Goal: Task Accomplishment & Management: Manage account settings

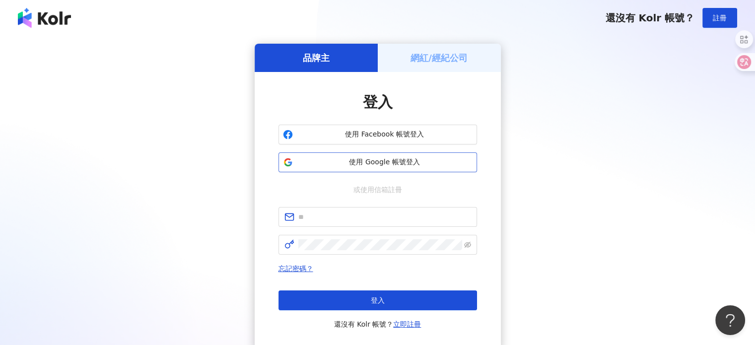
click at [403, 162] on span "使用 Google 帳號登入" at bounding box center [385, 162] width 176 height 10
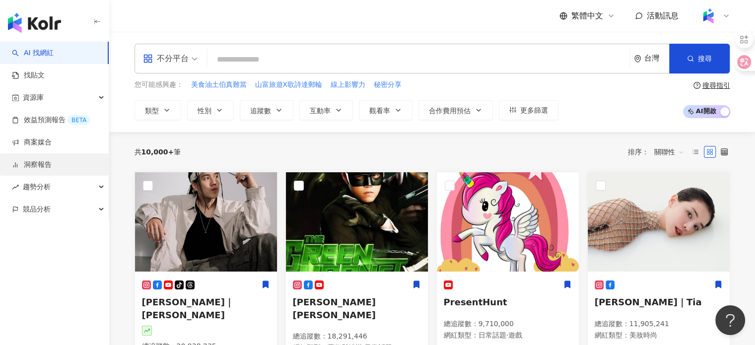
click at [52, 160] on link "洞察報告" at bounding box center [32, 165] width 40 height 10
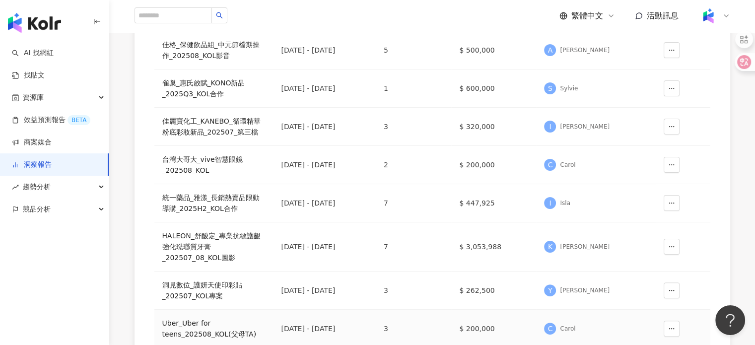
scroll to position [347, 0]
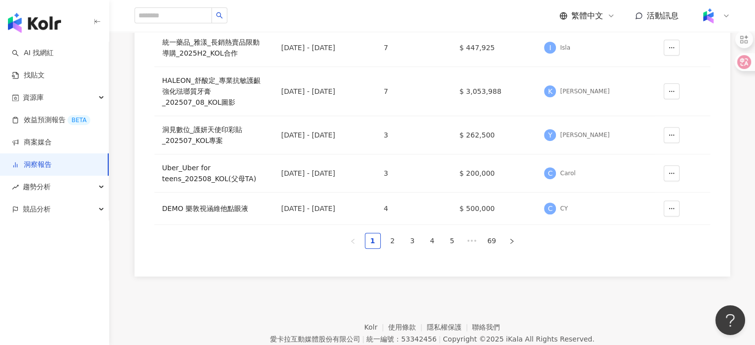
drag, startPoint x: 390, startPoint y: 238, endPoint x: 386, endPoint y: 244, distance: 7.2
click at [390, 237] on link "2" at bounding box center [392, 240] width 15 height 15
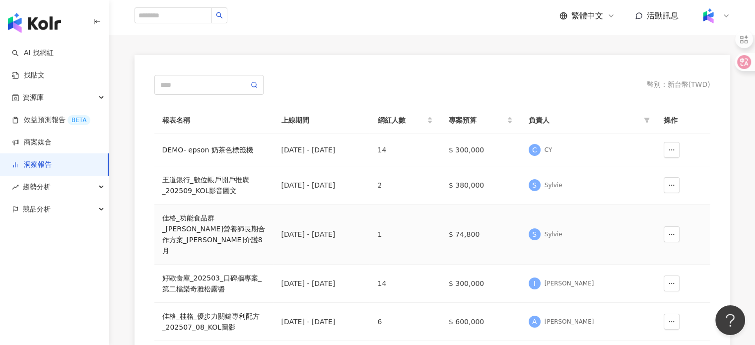
scroll to position [0, 0]
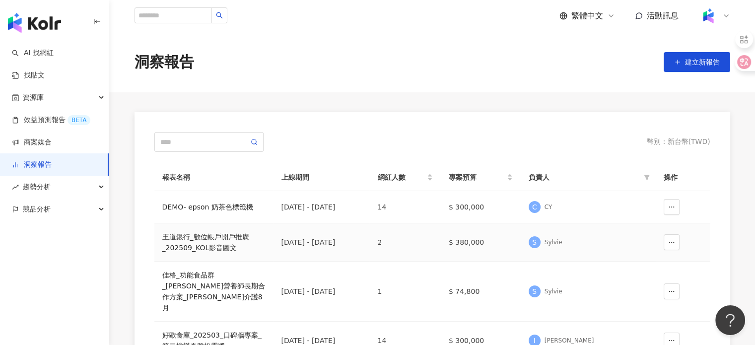
click at [230, 240] on div "王道銀行_數位帳戶開戶推廣_202509_KOL影音圖文" at bounding box center [213, 242] width 103 height 22
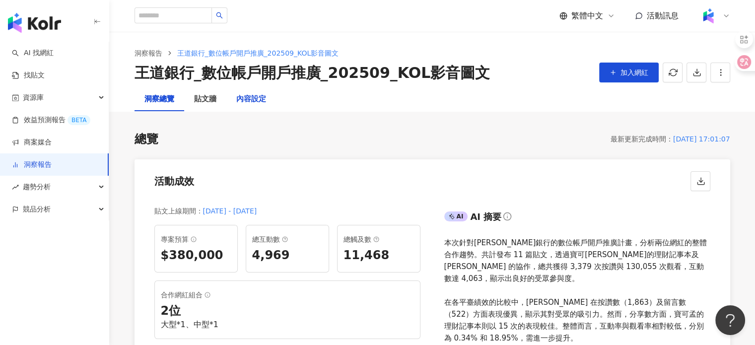
click at [247, 103] on div "內容設定" at bounding box center [251, 99] width 30 height 12
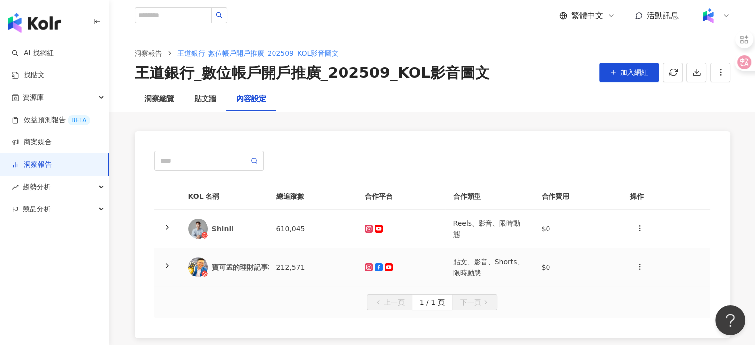
click at [240, 257] on div "寶可孟的理財記事本" at bounding box center [224, 267] width 72 height 20
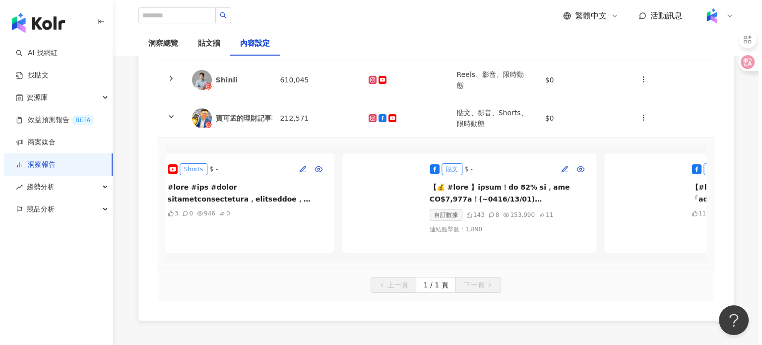
scroll to position [0, 1138]
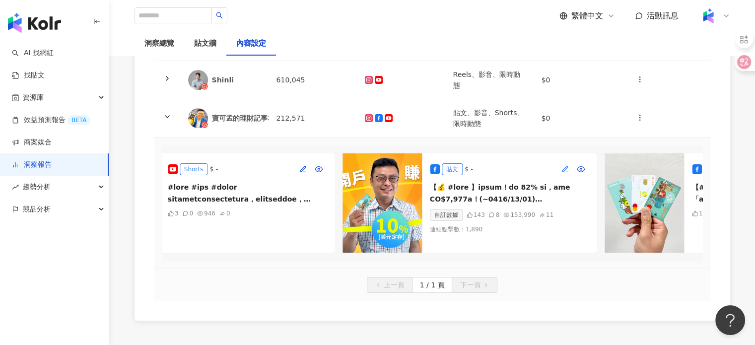
click at [564, 170] on icon "button" at bounding box center [565, 169] width 8 height 8
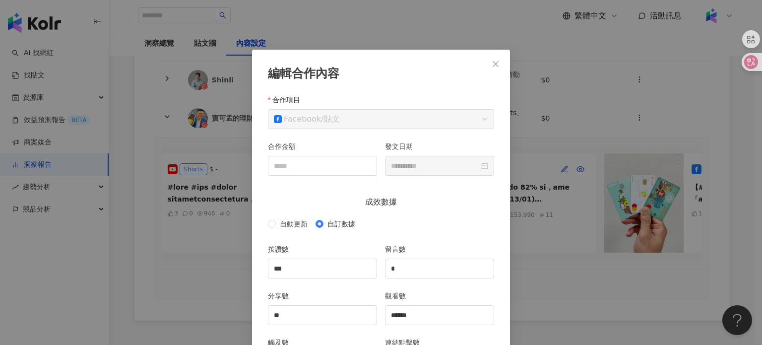
scroll to position [50, 0]
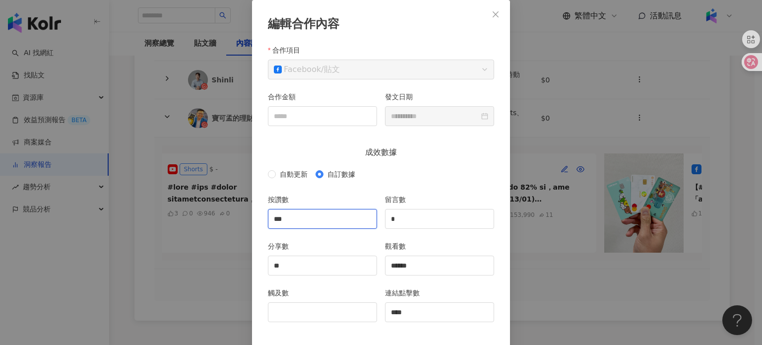
drag, startPoint x: 308, startPoint y: 216, endPoint x: 230, endPoint y: 195, distance: 80.3
click at [232, 208] on div "**********" at bounding box center [381, 172] width 762 height 345
type input "***"
drag, startPoint x: 433, startPoint y: 264, endPoint x: 267, endPoint y: 249, distance: 165.9
click at [267, 249] on div "分享數 ** 觀看數 ******" at bounding box center [381, 264] width 234 height 47
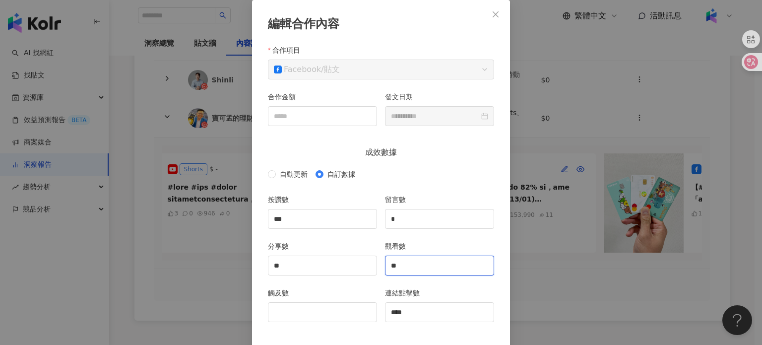
type input "*"
type input "******"
click at [296, 313] on input "觸及數" at bounding box center [322, 312] width 108 height 19
type input "*****"
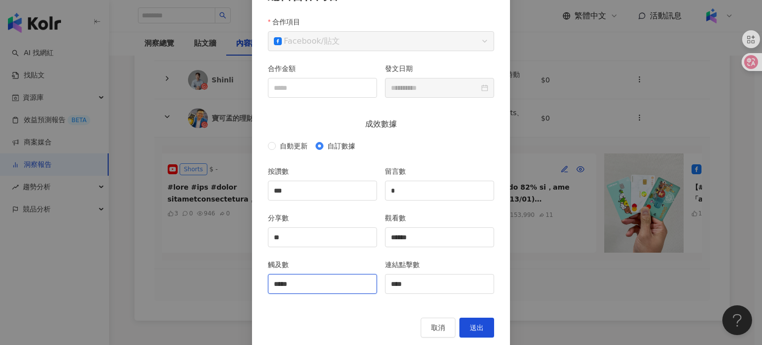
scroll to position [93, 0]
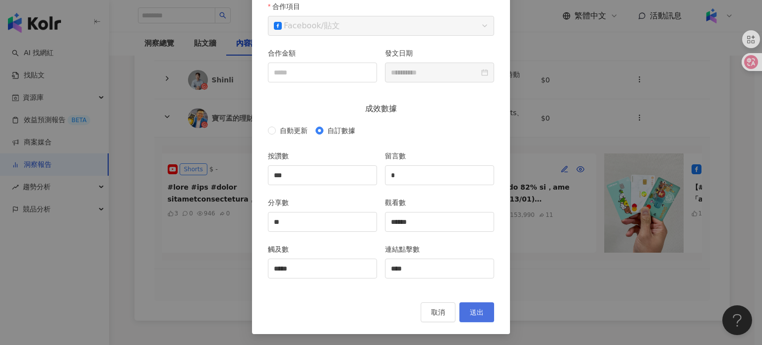
click at [470, 315] on span "送出" at bounding box center [477, 312] width 14 height 8
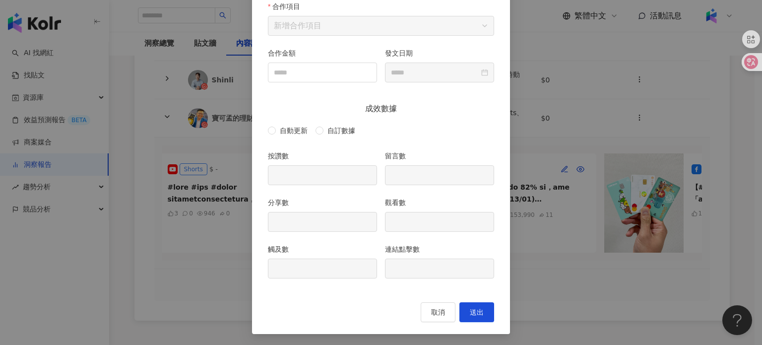
type input "***"
type input "*"
type input "**"
type input "******"
type input "*****"
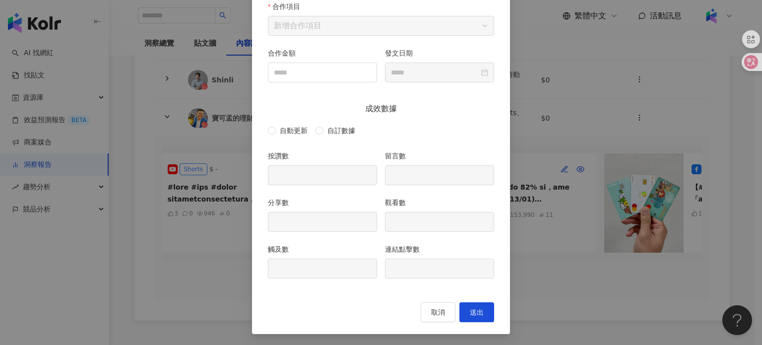
type input "****"
type input "**********"
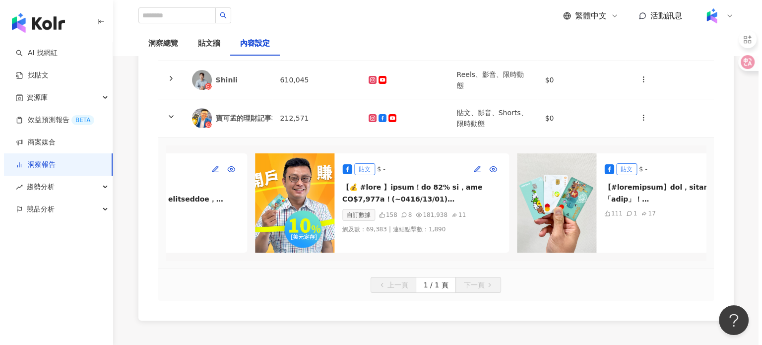
scroll to position [0, 1169]
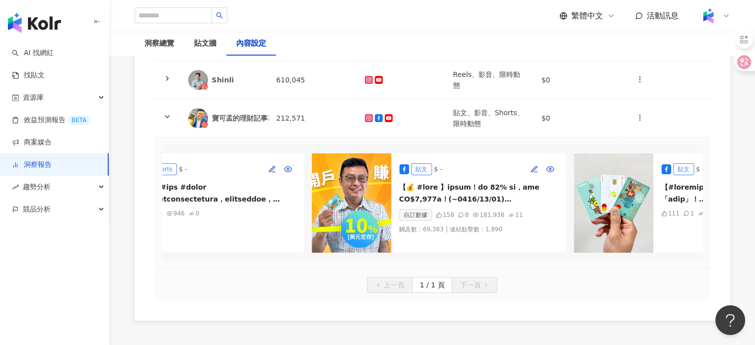
click at [373, 222] on img at bounding box center [351, 202] width 79 height 99
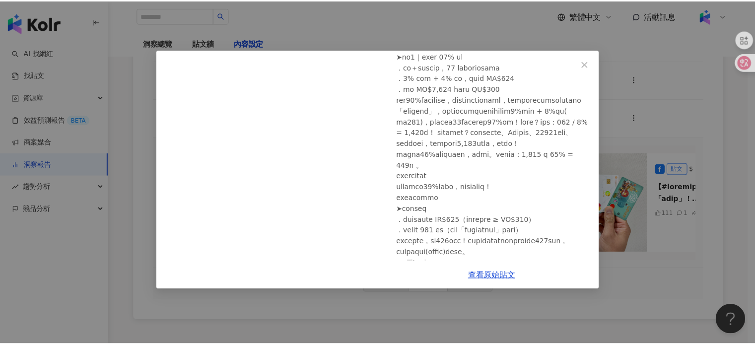
scroll to position [298, 0]
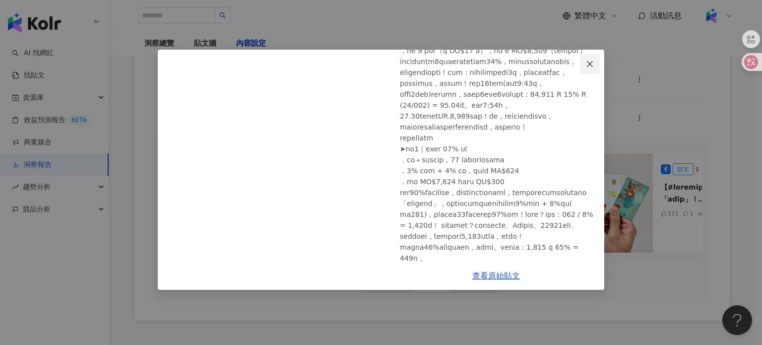
click at [590, 63] on icon "close" at bounding box center [590, 64] width 8 height 8
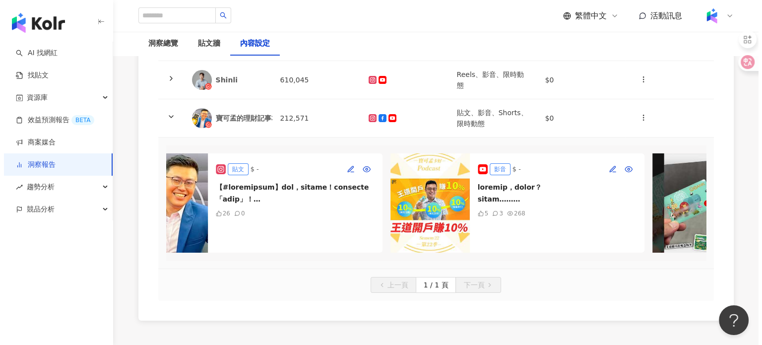
scroll to position [0, 235]
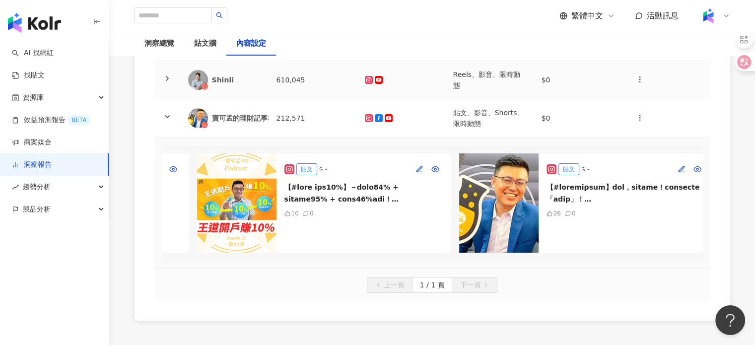
click at [225, 81] on div "Shinli" at bounding box center [236, 80] width 49 height 10
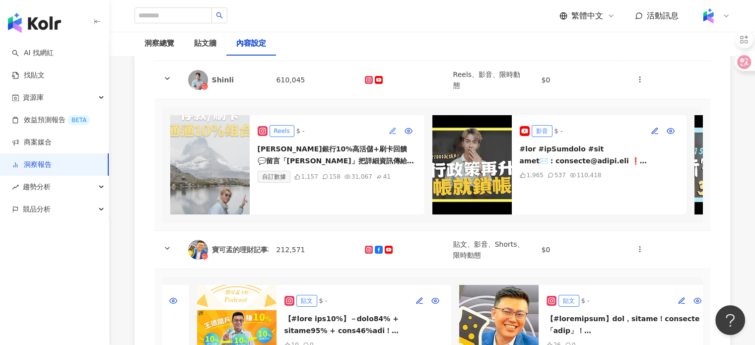
click at [392, 128] on icon "button" at bounding box center [393, 131] width 8 height 8
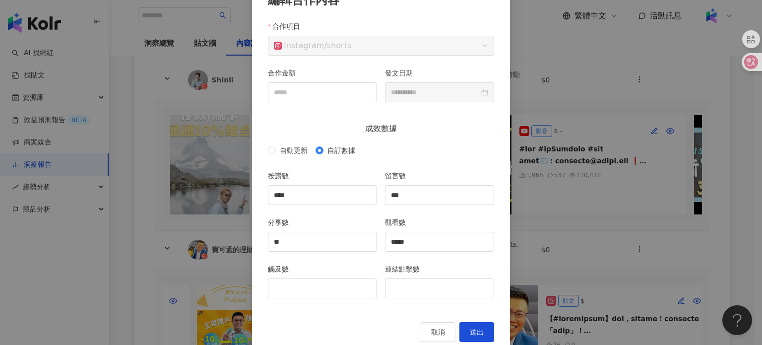
scroll to position [93, 0]
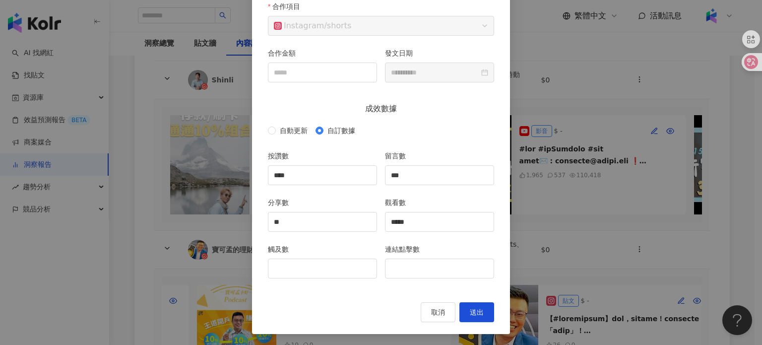
click at [526, 152] on div "**********" at bounding box center [381, 172] width 762 height 345
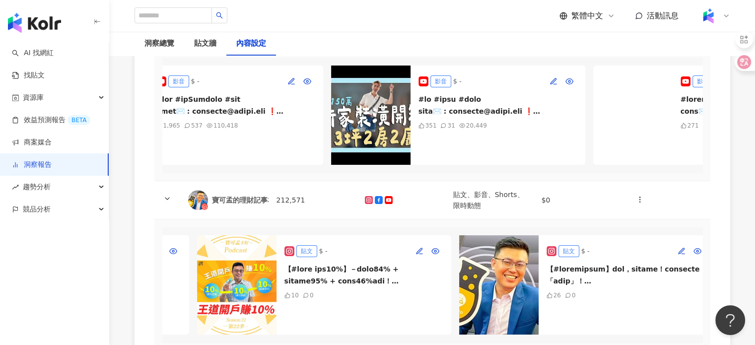
scroll to position [0, 366]
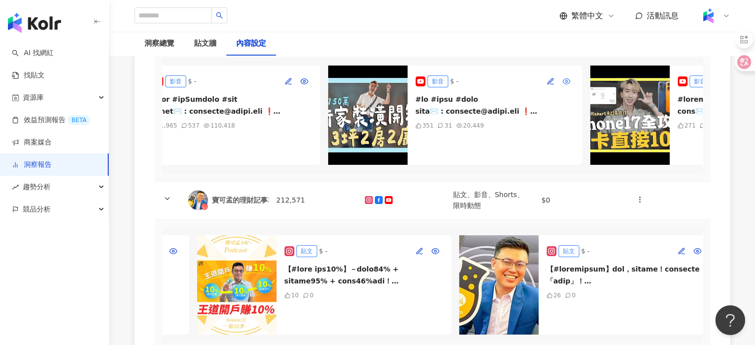
click at [562, 82] on icon "button" at bounding box center [566, 81] width 8 height 8
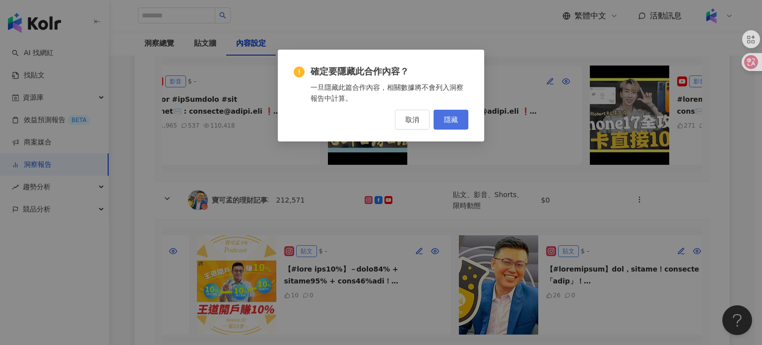
click at [460, 117] on button "隱藏" at bounding box center [451, 120] width 35 height 20
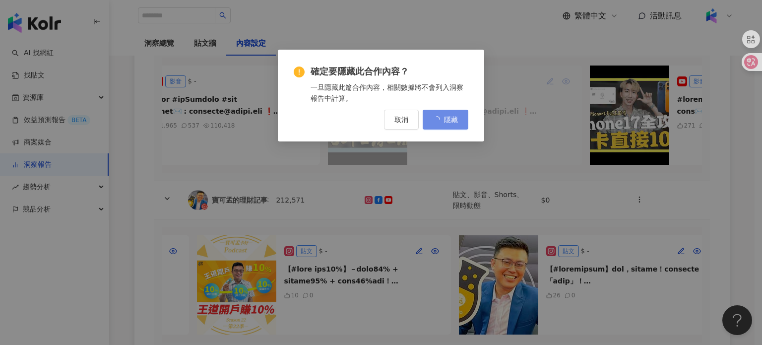
click at [454, 173] on div "確定要隱藏此合作內容？ 一旦隱藏此篇合作內容，相關數據將不會列入洞察報告中計算。 取消 隱藏" at bounding box center [381, 172] width 762 height 345
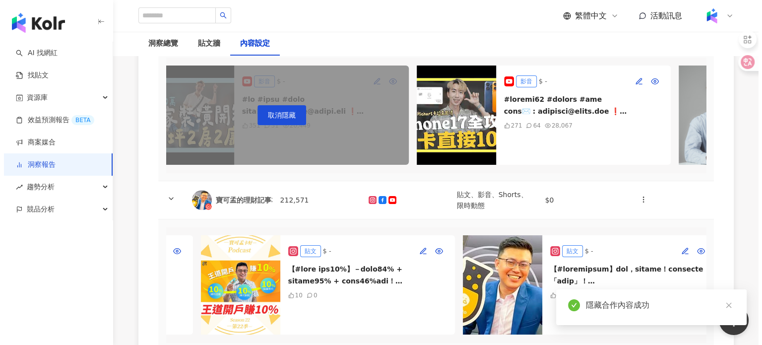
scroll to position [0, 565]
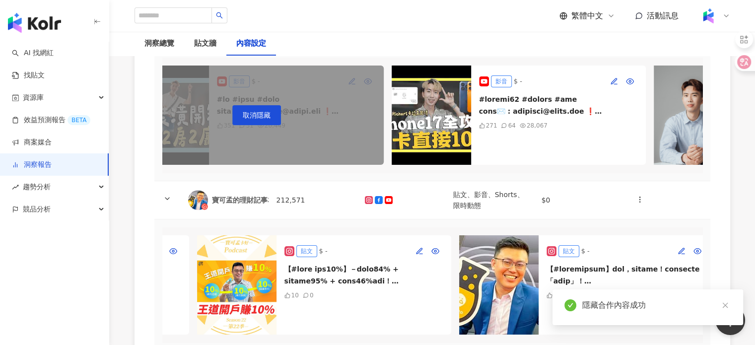
click at [435, 117] on img at bounding box center [431, 115] width 79 height 99
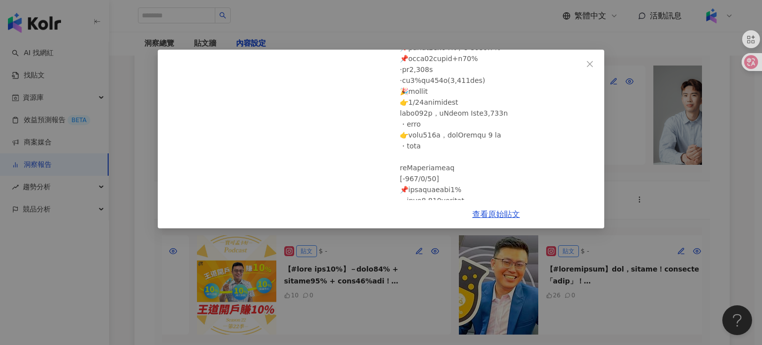
scroll to position [744, 0]
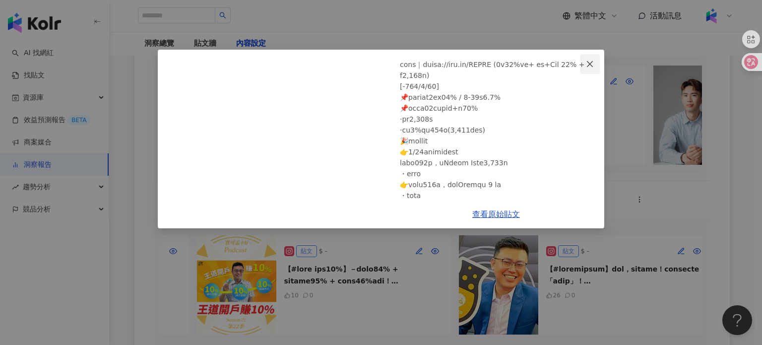
click at [591, 57] on button "Close" at bounding box center [590, 64] width 20 height 20
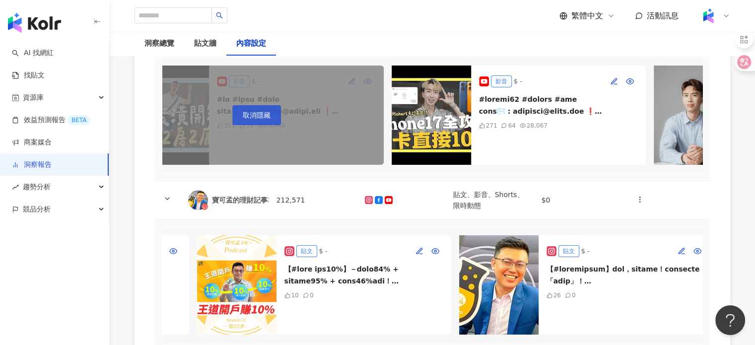
click at [274, 115] on button "取消隱藏" at bounding box center [256, 115] width 49 height 20
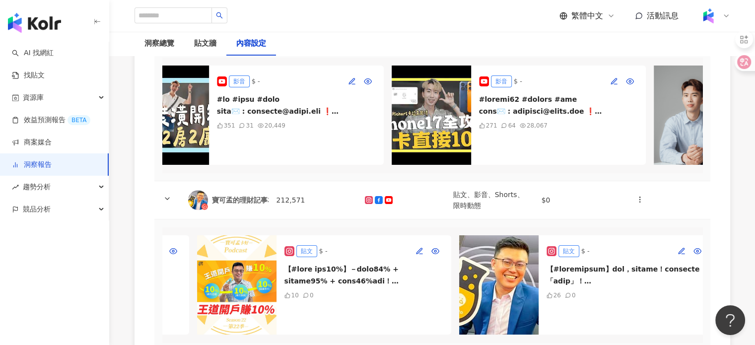
click at [169, 102] on img at bounding box center [169, 115] width 79 height 99
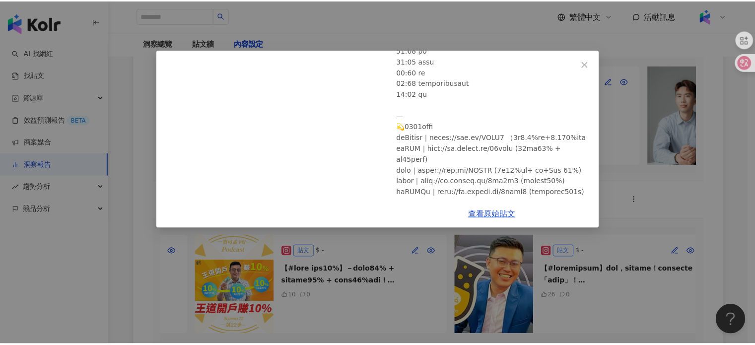
scroll to position [447, 0]
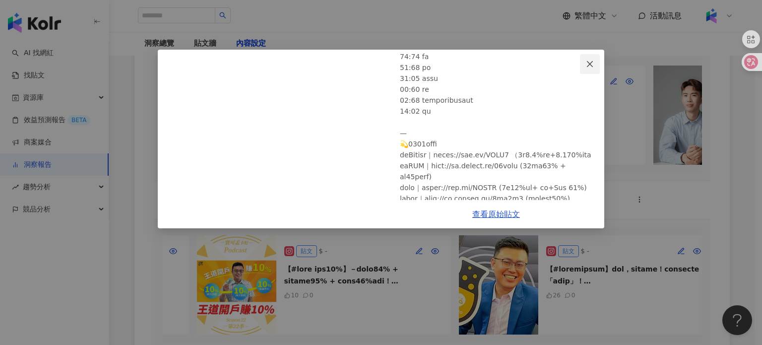
click at [592, 63] on icon "close" at bounding box center [590, 64] width 8 height 8
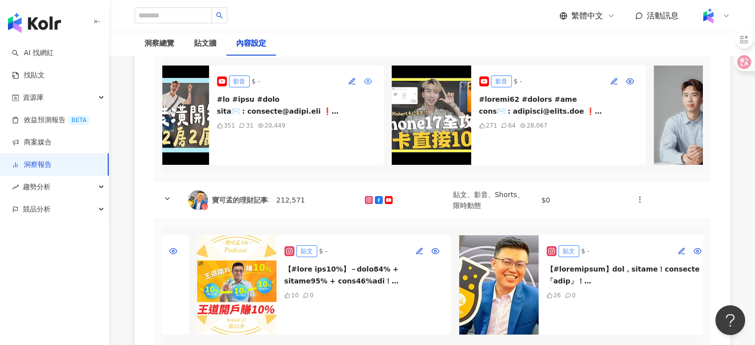
click at [365, 82] on icon "button" at bounding box center [368, 81] width 8 height 8
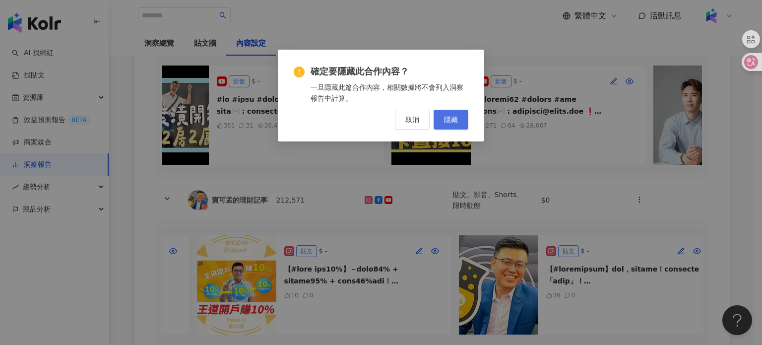
click at [462, 120] on button "隱藏" at bounding box center [451, 120] width 35 height 20
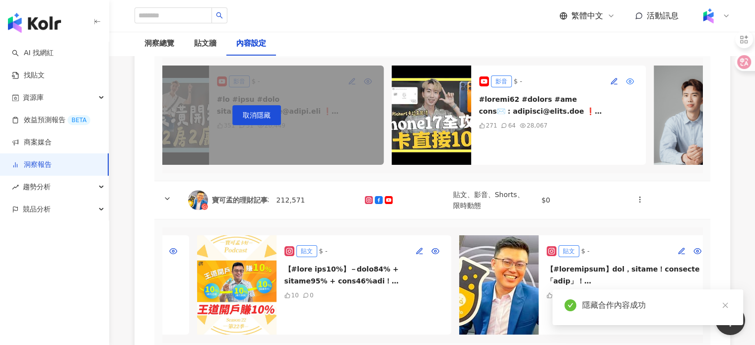
click at [626, 83] on icon "button" at bounding box center [630, 81] width 8 height 8
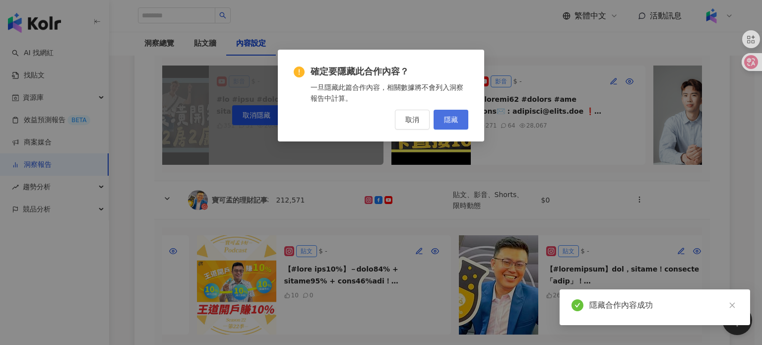
click at [459, 113] on button "隱藏" at bounding box center [451, 120] width 35 height 20
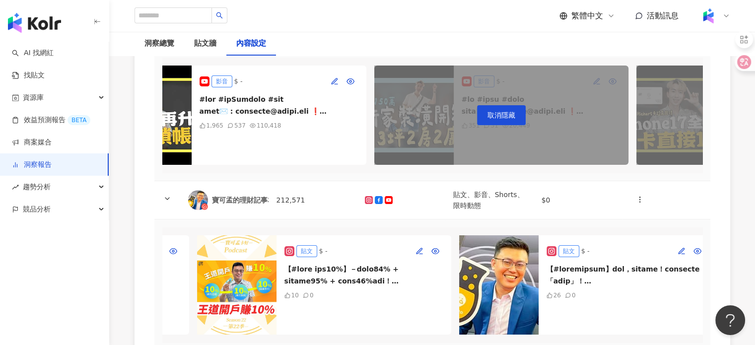
scroll to position [0, 207]
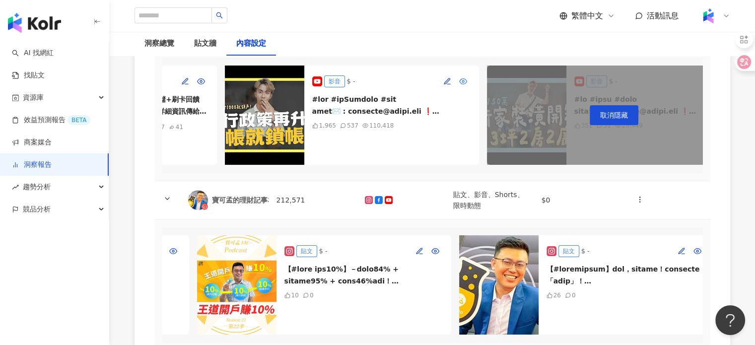
click at [459, 83] on icon "button" at bounding box center [463, 81] width 8 height 8
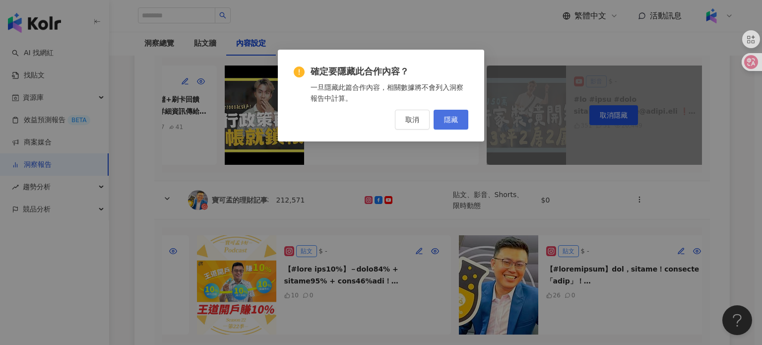
click at [459, 120] on button "隱藏" at bounding box center [451, 120] width 35 height 20
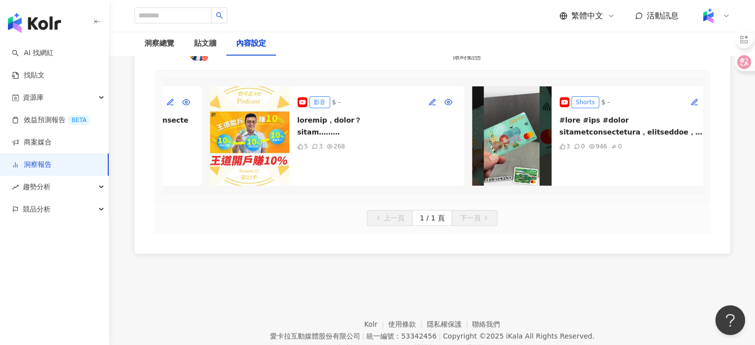
scroll to position [0, 740]
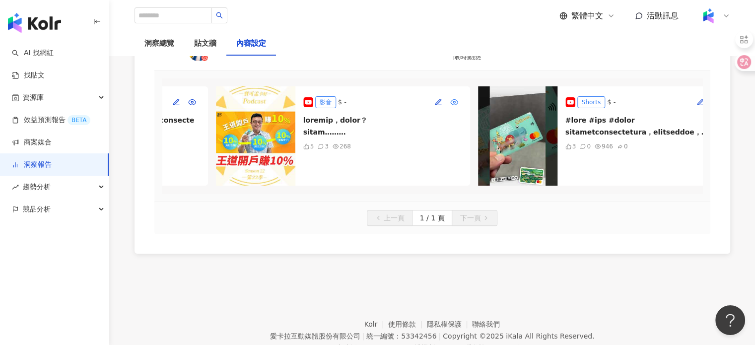
click at [448, 109] on button "button" at bounding box center [454, 102] width 16 height 16
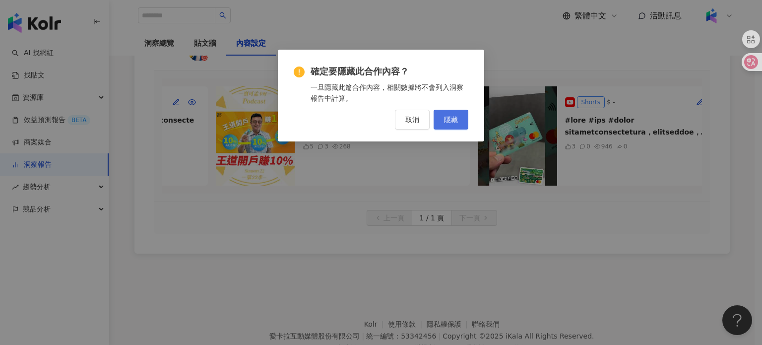
click at [450, 124] on button "隱藏" at bounding box center [451, 120] width 35 height 20
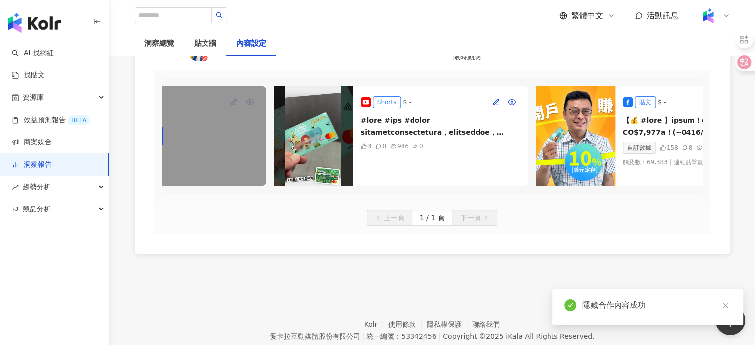
scroll to position [0, 953]
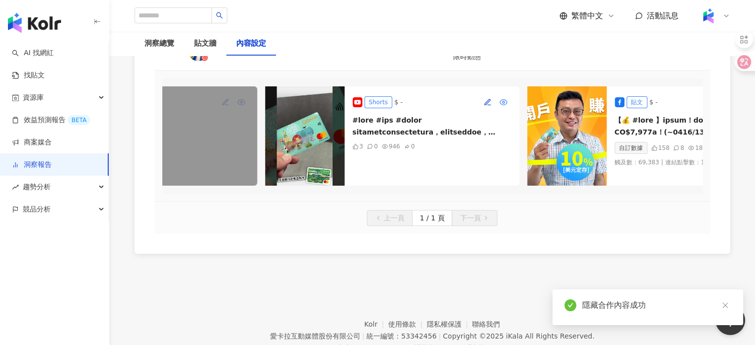
click at [502, 106] on icon "button" at bounding box center [503, 102] width 8 height 8
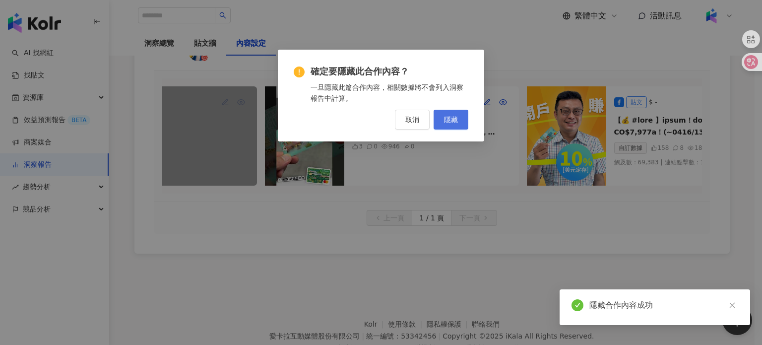
click at [448, 121] on span "隱藏" at bounding box center [451, 120] width 14 height 8
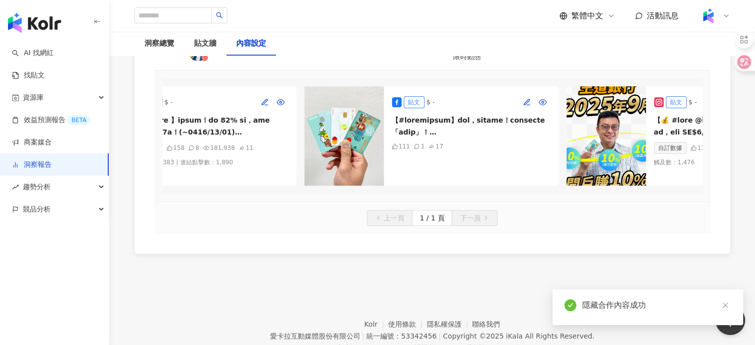
scroll to position [0, 1426]
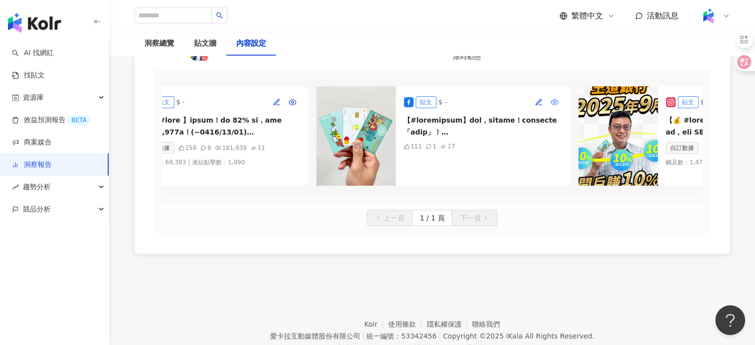
click at [552, 106] on icon "button" at bounding box center [554, 102] width 8 height 8
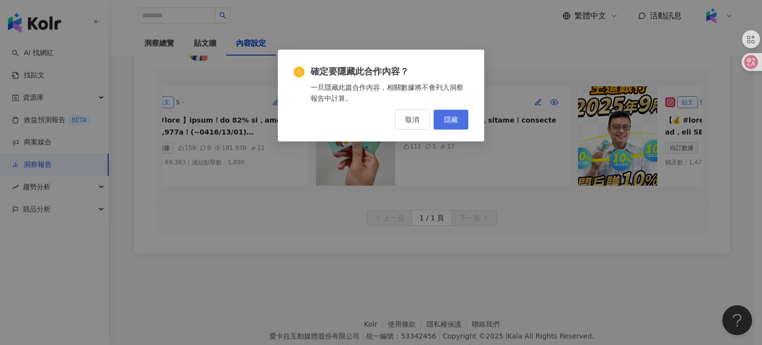
click at [453, 118] on span "隱藏" at bounding box center [451, 120] width 14 height 8
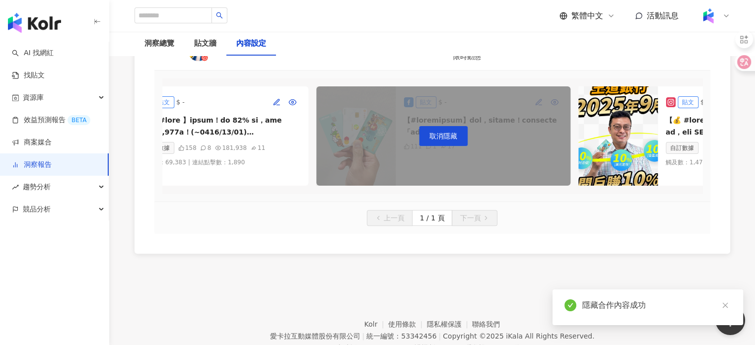
drag, startPoint x: 467, startPoint y: 204, endPoint x: 498, endPoint y: 202, distance: 30.8
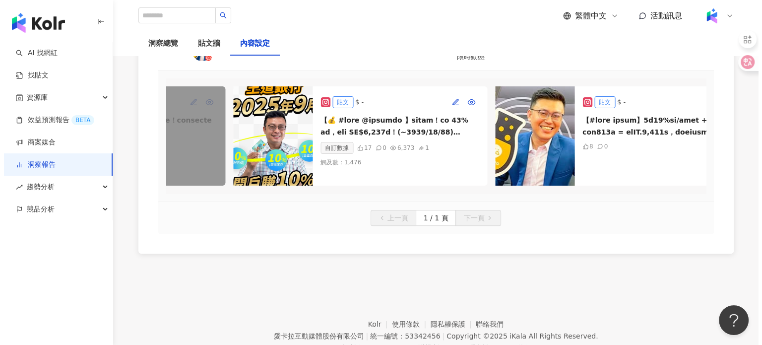
scroll to position [0, 1925]
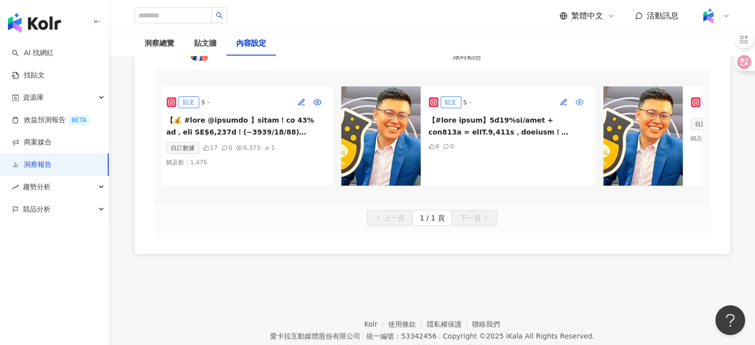
click at [574, 110] on button "button" at bounding box center [579, 102] width 16 height 16
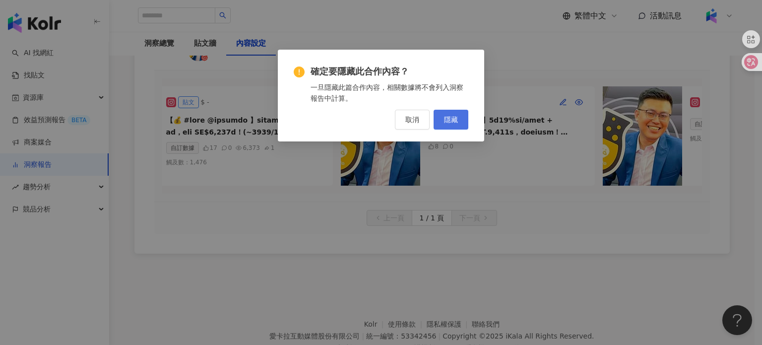
click at [450, 117] on span "隱藏" at bounding box center [451, 120] width 14 height 8
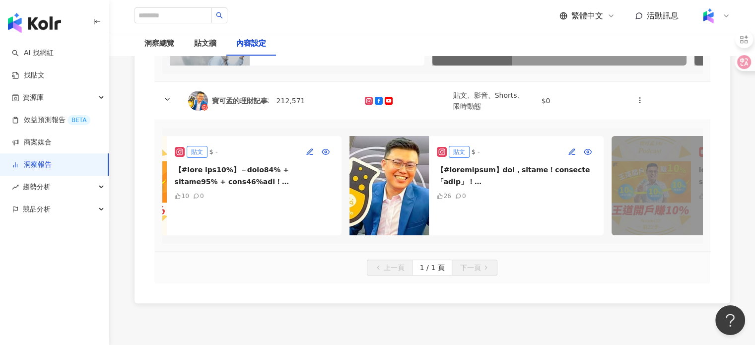
scroll to position [0, 338]
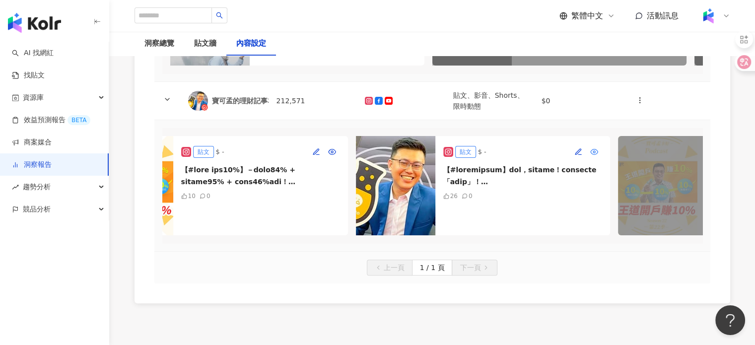
click at [592, 156] on icon "button" at bounding box center [594, 152] width 8 height 8
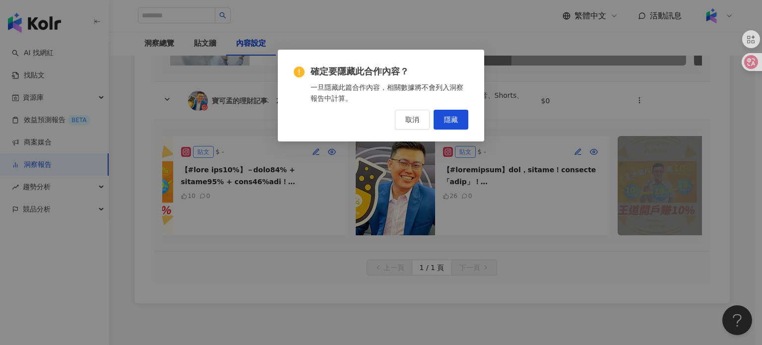
click at [448, 106] on div "確定要隱藏此合作內容？ 一旦隱藏此篇合作內容，相關數據將不會列入洞察報告中計算。 取消 隱藏" at bounding box center [381, 98] width 175 height 64
click at [450, 114] on button "隱藏" at bounding box center [451, 120] width 35 height 20
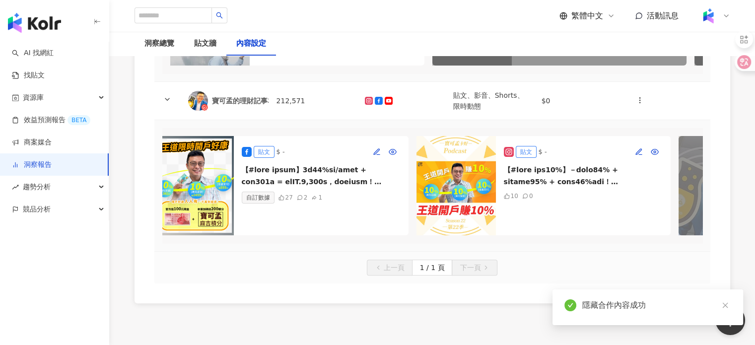
scroll to position [0, 0]
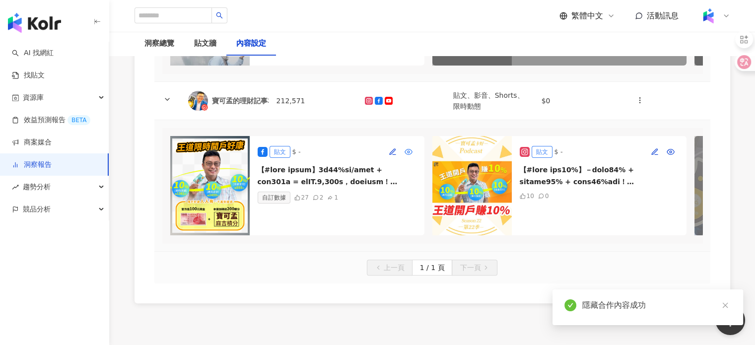
click at [406, 156] on icon "button" at bounding box center [408, 152] width 8 height 8
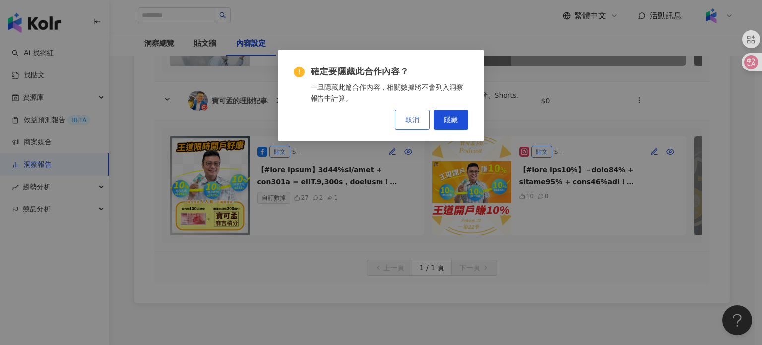
click at [421, 124] on button "取消" at bounding box center [412, 120] width 35 height 20
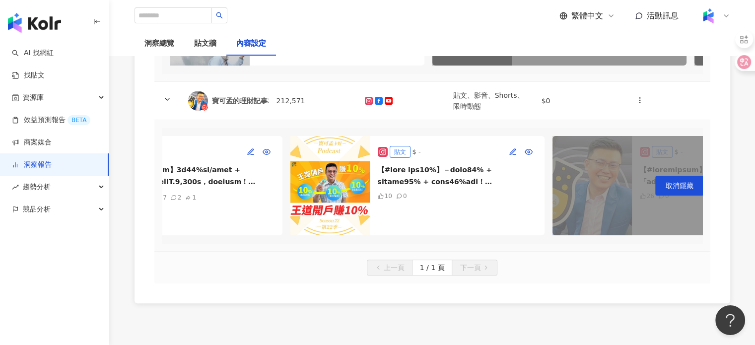
scroll to position [0, 140]
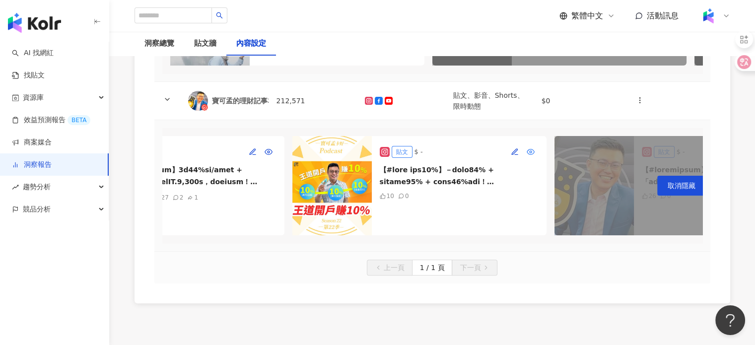
click at [530, 154] on icon "button" at bounding box center [529, 151] width 7 height 5
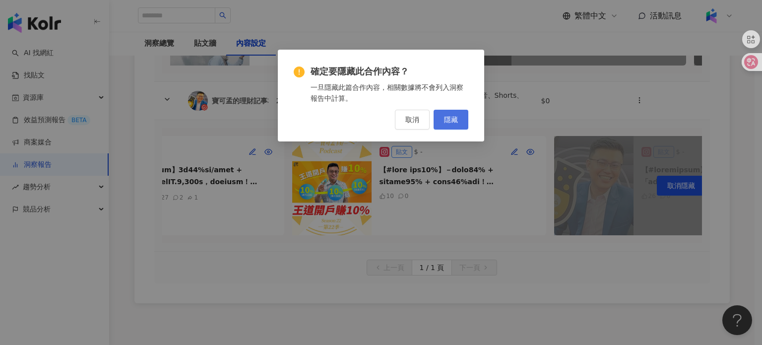
click at [457, 112] on button "隱藏" at bounding box center [451, 120] width 35 height 20
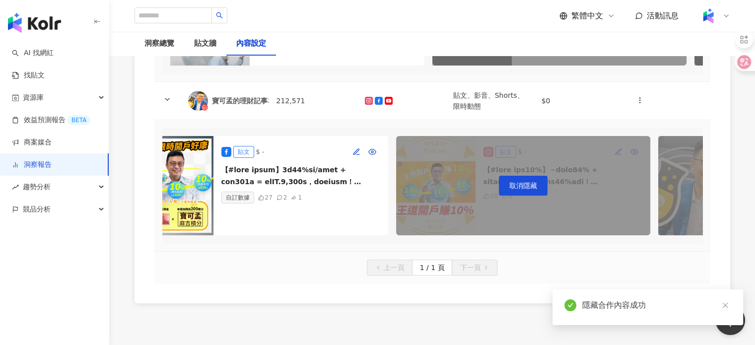
scroll to position [0, 0]
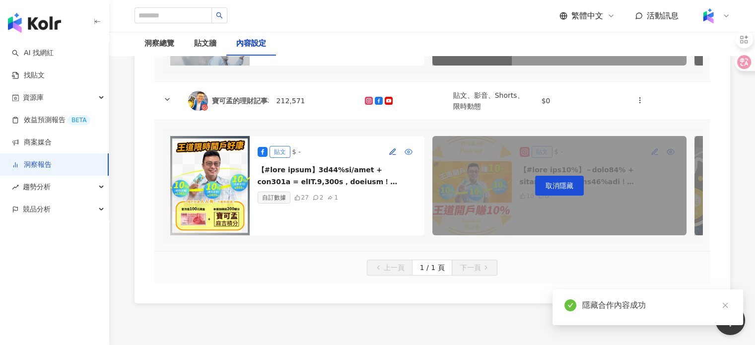
click at [404, 155] on icon "button" at bounding box center [408, 152] width 8 height 8
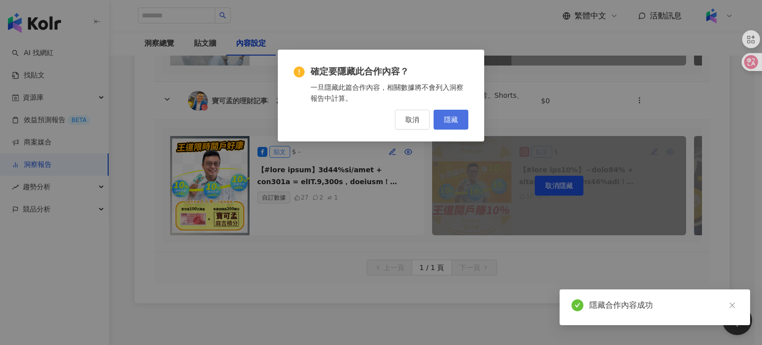
click at [459, 121] on button "隱藏" at bounding box center [451, 120] width 35 height 20
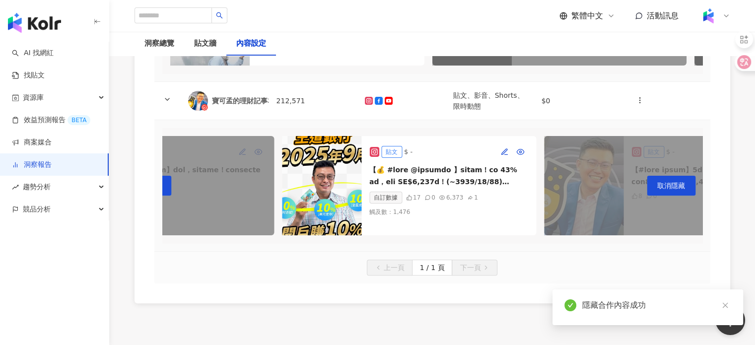
scroll to position [0, 1743]
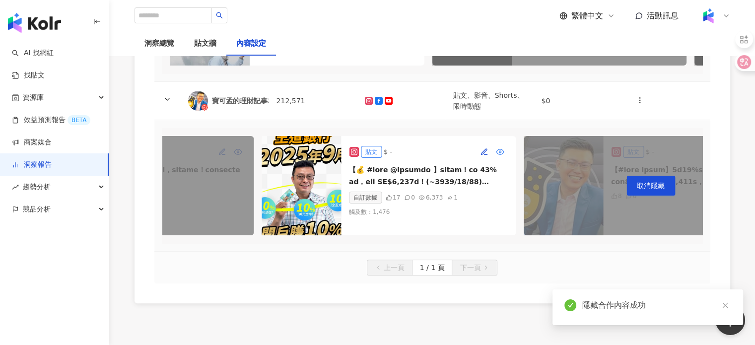
click at [498, 156] on icon "button" at bounding box center [500, 152] width 8 height 8
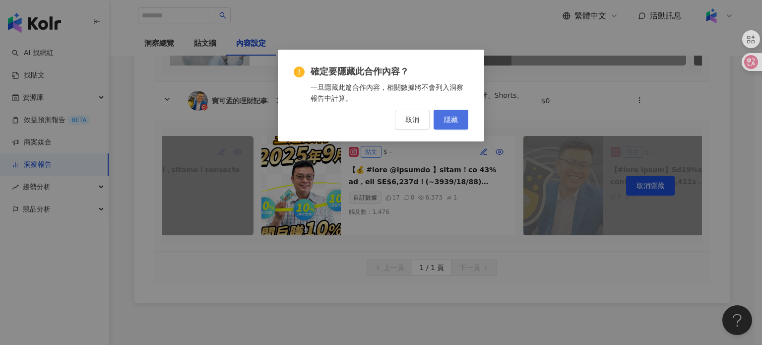
click at [457, 121] on span "隱藏" at bounding box center [451, 120] width 14 height 8
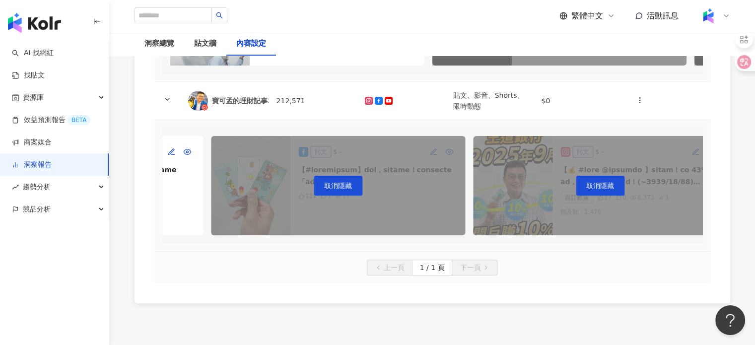
scroll to position [0, 1679]
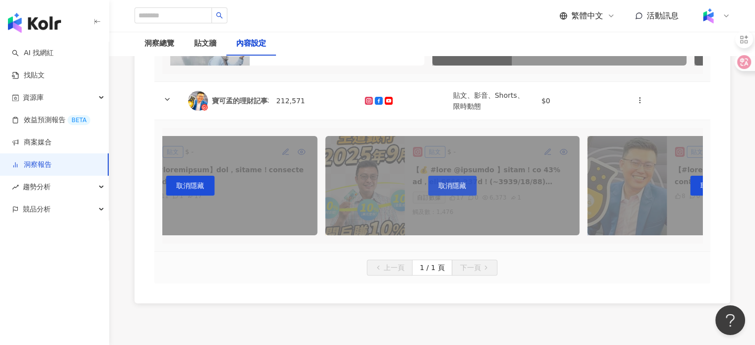
click at [460, 188] on span "取消隱藏" at bounding box center [452, 186] width 28 height 8
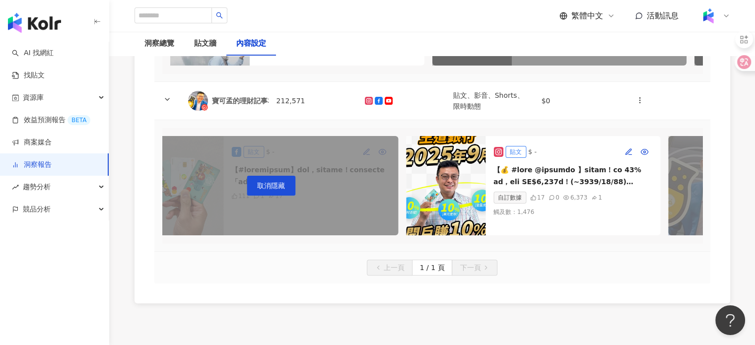
scroll to position [0, 1627]
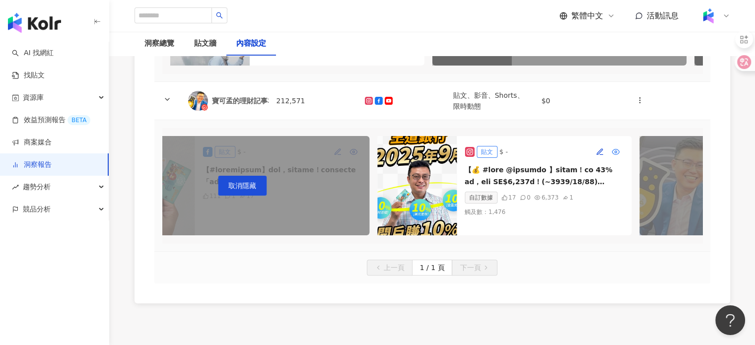
click at [613, 154] on icon "button" at bounding box center [614, 151] width 7 height 5
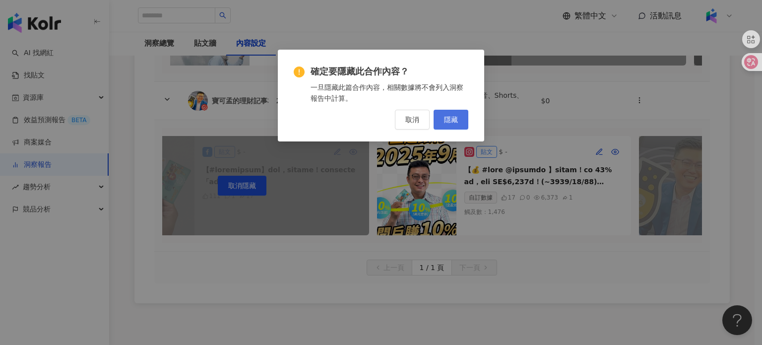
click at [465, 119] on button "隱藏" at bounding box center [451, 120] width 35 height 20
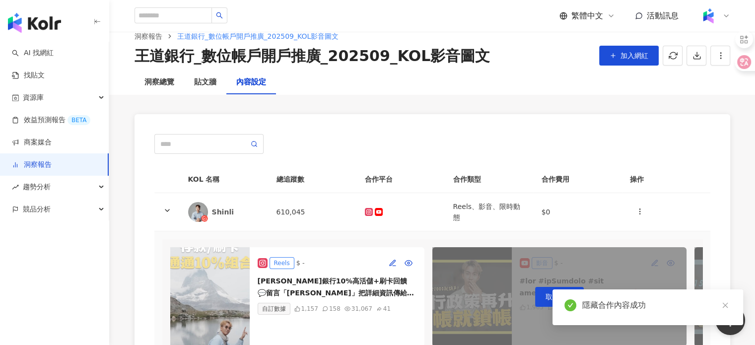
scroll to position [0, 0]
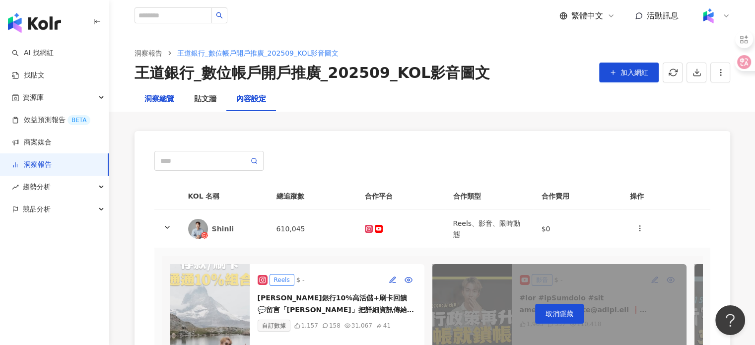
click at [164, 99] on div "洞察總覽" at bounding box center [159, 99] width 30 height 12
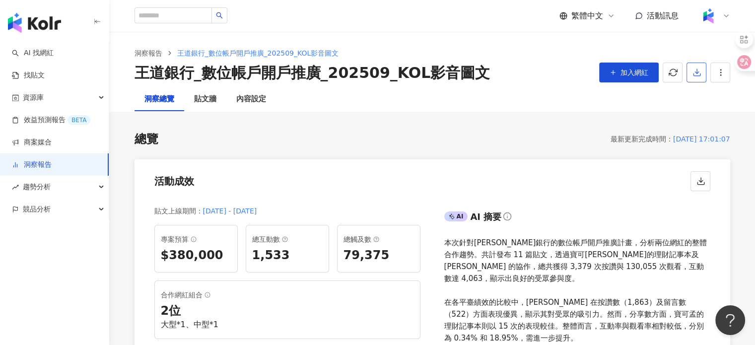
click at [695, 74] on icon "button" at bounding box center [696, 72] width 9 height 9
click at [706, 110] on li "匯出 Excel" at bounding box center [711, 116] width 47 height 20
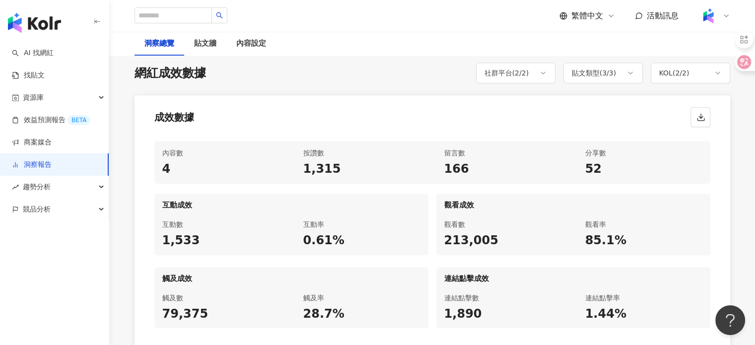
scroll to position [447, 0]
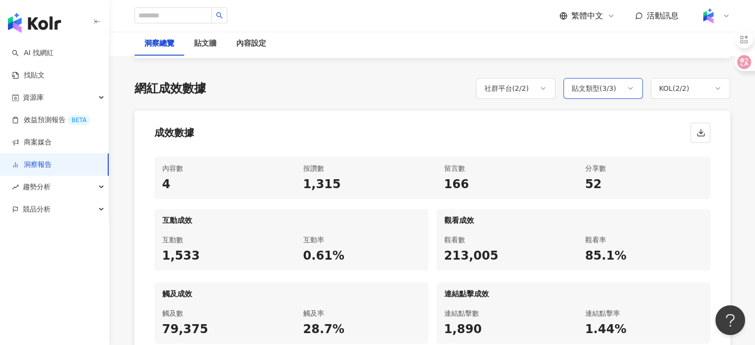
click at [627, 84] on icon at bounding box center [630, 88] width 8 height 8
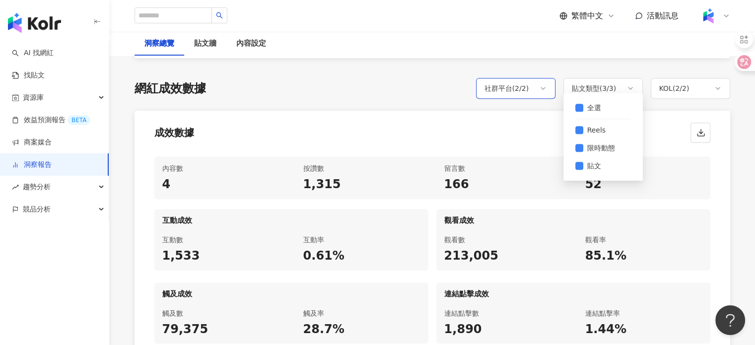
click at [539, 81] on div "社群平台 ( 2 / 2 )" at bounding box center [515, 88] width 79 height 21
click at [594, 123] on div "成效數據" at bounding box center [431, 130] width 595 height 38
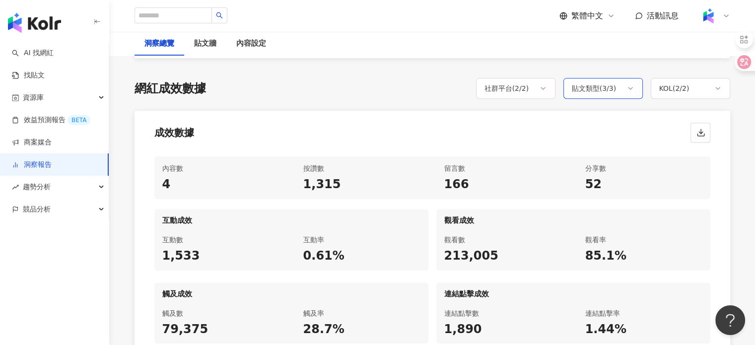
click at [625, 78] on div "貼文類型 ( 3 / 3 )" at bounding box center [602, 88] width 79 height 21
click at [532, 134] on div "成效數據" at bounding box center [431, 130] width 595 height 38
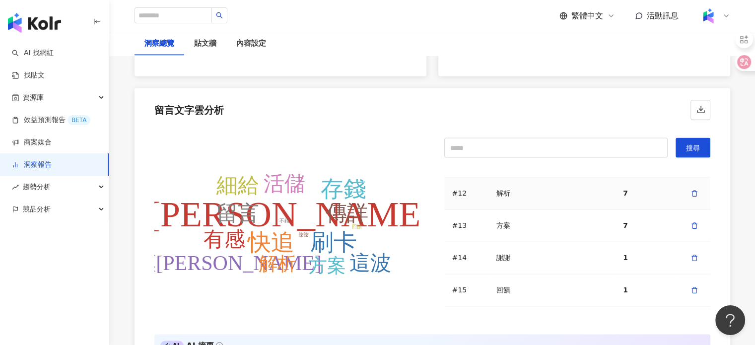
scroll to position [392, 0]
